Goal: Transaction & Acquisition: Book appointment/travel/reservation

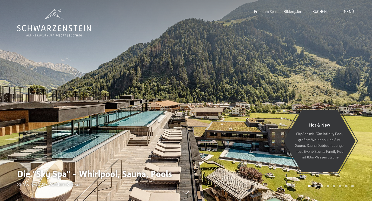
click at [319, 14] on div "Buchen Anfragen Premium Spa Bildergalerie BUCHEN Menü DE IT EN Gutschein Bilder…" at bounding box center [296, 11] width 116 height 5
click at [319, 12] on span "BUCHEN" at bounding box center [320, 11] width 14 height 4
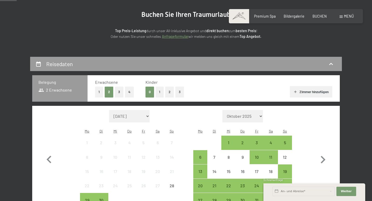
scroll to position [89, 0]
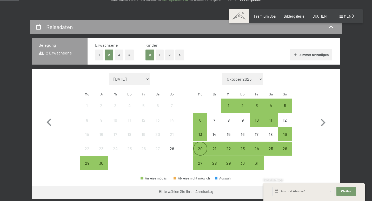
click at [200, 147] on div "20" at bounding box center [200, 153] width 13 height 13
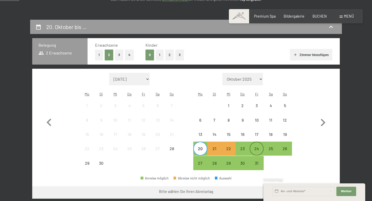
click at [258, 147] on div "24" at bounding box center [256, 153] width 13 height 13
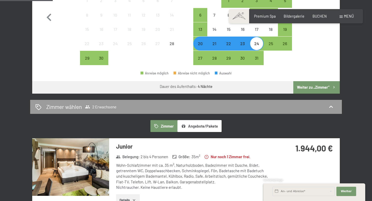
click at [322, 82] on button "Weiter zu „Zimmer“" at bounding box center [316, 87] width 47 height 12
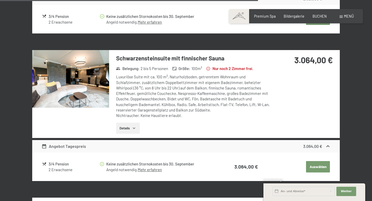
scroll to position [841, 0]
click at [322, 82] on div "Schwarzensteinsuite mit finnischer Sauna Belegung : 2 bis 5 Personen Größe : 10…" at bounding box center [186, 94] width 308 height 88
click at [78, 75] on img at bounding box center [70, 79] width 77 height 58
click at [0, 0] on div at bounding box center [0, 0] width 0 height 0
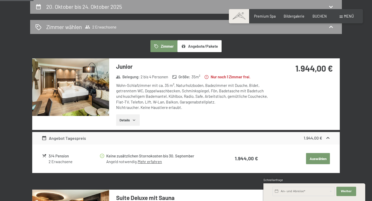
scroll to position [109, 0]
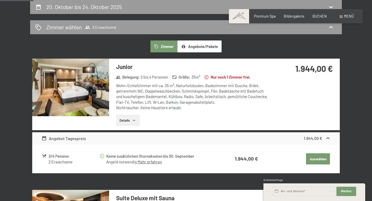
click at [135, 121] on icon "button" at bounding box center [134, 120] width 4 height 4
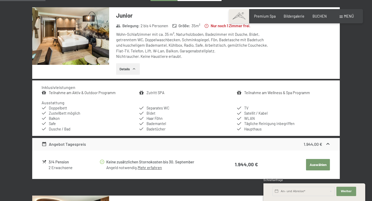
scroll to position [154, 0]
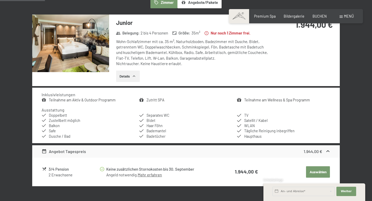
click at [90, 35] on img at bounding box center [70, 44] width 77 height 58
click at [0, 0] on div at bounding box center [0, 0] width 0 height 0
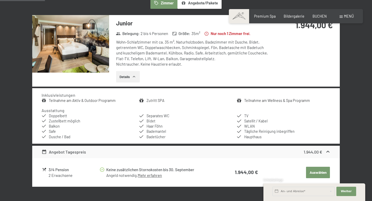
scroll to position [156, 0]
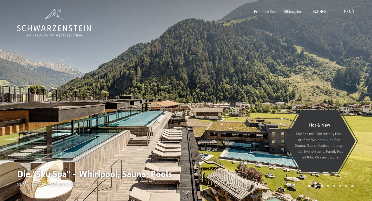
click at [342, 13] on span at bounding box center [341, 12] width 3 height 2
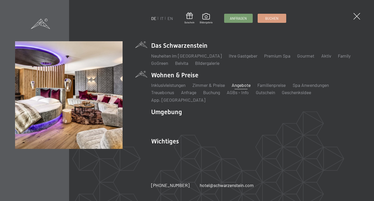
click at [246, 88] on link "Angebote" at bounding box center [241, 85] width 19 height 6
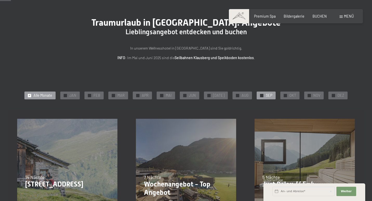
scroll to position [29, 0]
click at [289, 96] on span "OKT" at bounding box center [292, 95] width 7 height 5
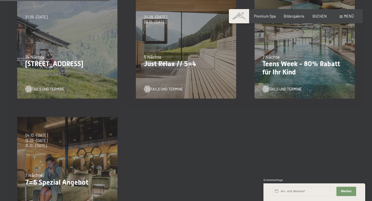
scroll to position [144, 0]
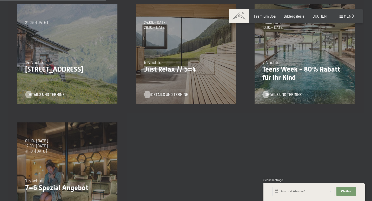
click at [172, 94] on span "Details und Termine" at bounding box center [169, 94] width 37 height 5
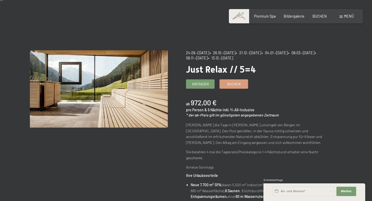
scroll to position [21, 0]
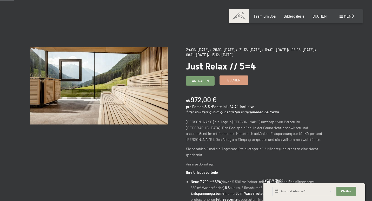
click at [233, 79] on span "Buchen" at bounding box center [233, 80] width 13 height 5
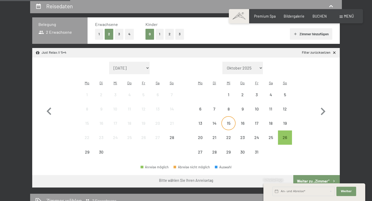
scroll to position [111, 0]
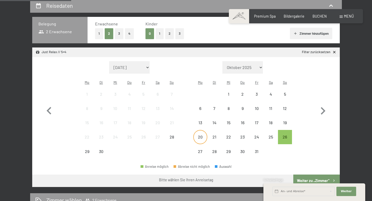
click at [197, 135] on div "20" at bounding box center [200, 141] width 13 height 13
click at [266, 135] on div "25" at bounding box center [270, 141] width 13 height 13
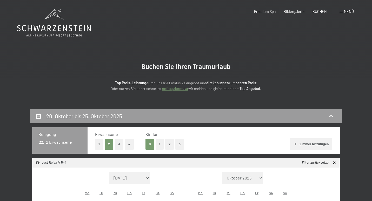
scroll to position [0, 0]
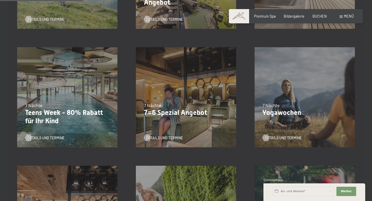
scroll to position [219, 0]
click at [178, 137] on span "Details und Termine" at bounding box center [169, 137] width 37 height 5
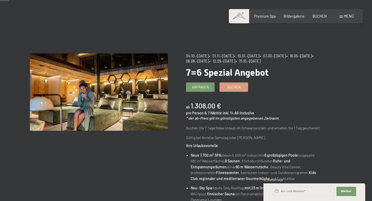
scroll to position [21, 0]
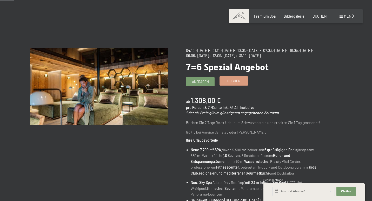
click at [238, 79] on span "Buchen" at bounding box center [233, 81] width 13 height 5
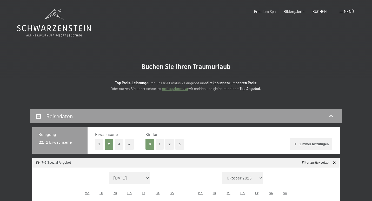
select select "[DATE]"
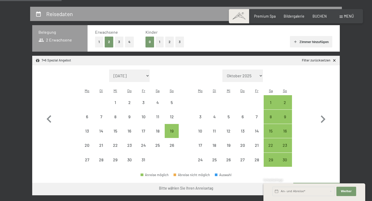
scroll to position [106, 0]
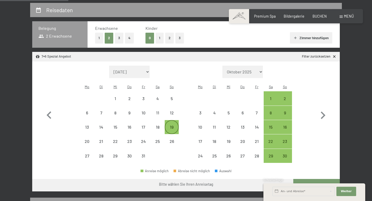
click at [171, 125] on div "19" at bounding box center [171, 131] width 13 height 13
select select "2025-10-01"
select select "2025-11-01"
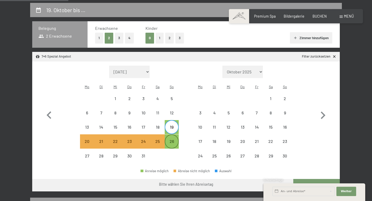
click at [171, 140] on div "26" at bounding box center [171, 146] width 13 height 13
select select "2025-10-01"
select select "2025-11-01"
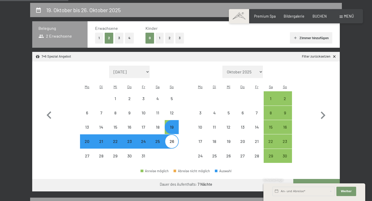
select select "2025-10-01"
select select "2025-11-01"
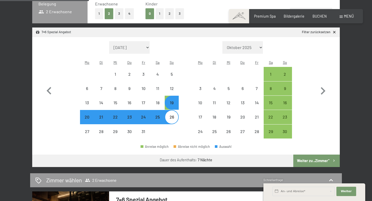
scroll to position [140, 0]
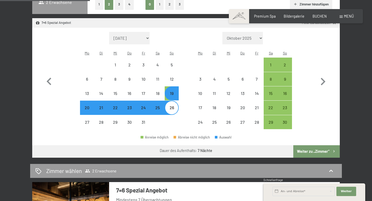
click at [320, 145] on button "Weiter zu „Zimmer“" at bounding box center [316, 151] width 47 height 12
select select "2025-10-01"
select select "2025-11-01"
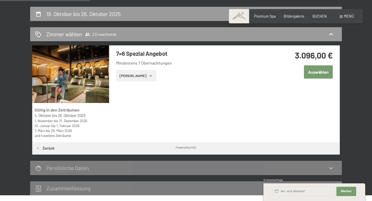
scroll to position [101, 0]
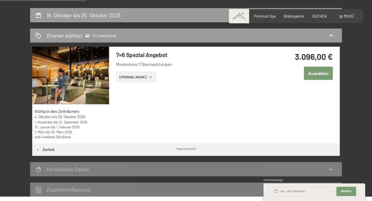
click at [315, 70] on button "Auswählen" at bounding box center [318, 73] width 29 height 13
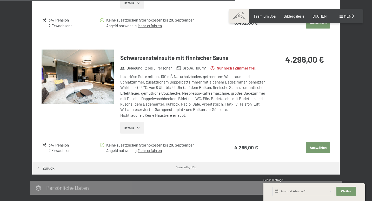
scroll to position [597, 0]
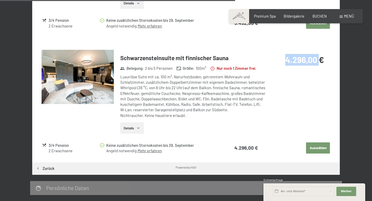
drag, startPoint x: 283, startPoint y: 56, endPoint x: 320, endPoint y: 58, distance: 36.2
click at [320, 58] on div "4.296,00 €" at bounding box center [297, 60] width 54 height 12
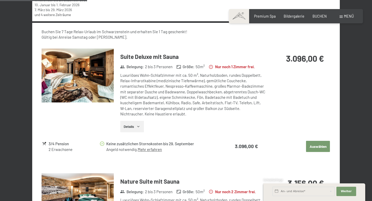
scroll to position [225, 0]
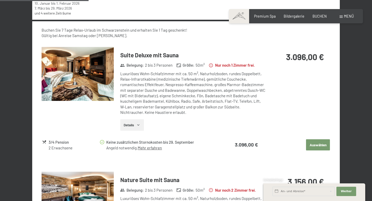
click at [88, 71] on img at bounding box center [78, 74] width 72 height 54
click at [0, 0] on button "button" at bounding box center [0, 0] width 0 height 0
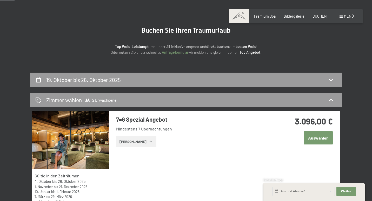
scroll to position [37, 0]
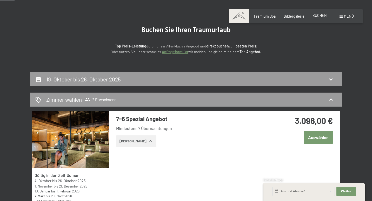
click at [320, 15] on span "BUCHEN" at bounding box center [320, 15] width 14 height 4
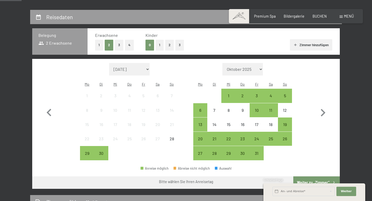
scroll to position [100, 0]
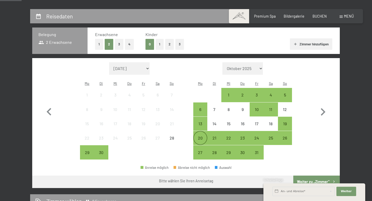
click at [202, 136] on div "20" at bounding box center [200, 142] width 13 height 13
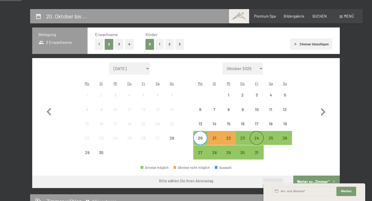
click at [259, 136] on div "24" at bounding box center [256, 142] width 13 height 13
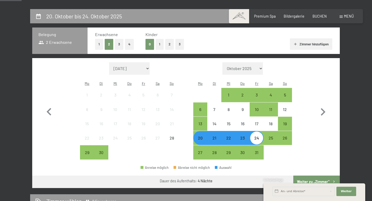
click at [320, 176] on button "Weiter zu „Zimmer“" at bounding box center [316, 182] width 47 height 12
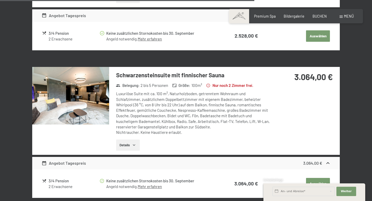
scroll to position [830, 0]
